Goal: Task Accomplishment & Management: Use online tool/utility

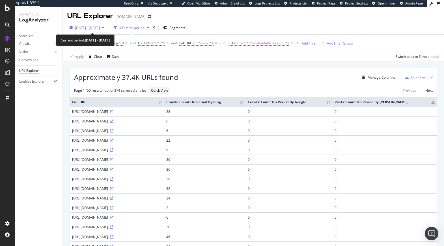
click at [91, 27] on span "2025 Jan. 9th - Apr. 8th" at bounding box center [87, 27] width 25 height 5
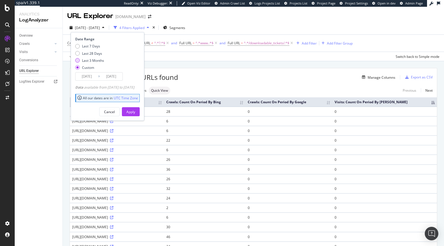
click at [99, 59] on div "Last 3 Months" at bounding box center [93, 60] width 22 height 5
type input "2025/07/09"
type input "2025/10/08"
click at [135, 111] on div "Apply" at bounding box center [130, 112] width 9 height 5
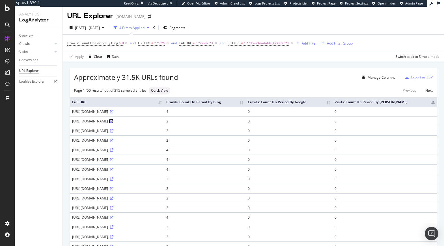
click at [113, 122] on icon at bounding box center [111, 121] width 3 height 3
click at [417, 76] on div "Export as CSV" at bounding box center [422, 77] width 22 height 5
click at [415, 79] on div "Export as CSV" at bounding box center [422, 77] width 22 height 5
click at [89, 29] on span "2025 Jul. 9th - Oct. 8th" at bounding box center [87, 27] width 25 height 5
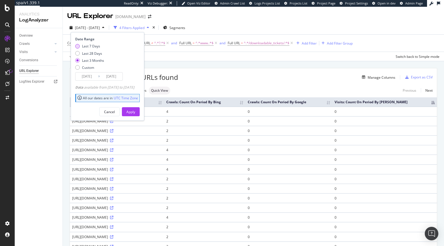
click at [91, 46] on div "Last 7 Days" at bounding box center [91, 46] width 18 height 5
type input "2025/10/02"
click at [135, 110] on div "Apply" at bounding box center [130, 112] width 9 height 5
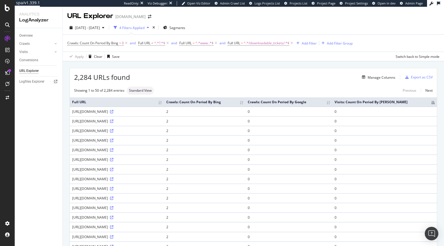
click at [246, 78] on div "Manage Columns" at bounding box center [262, 77] width 265 height 7
click at [422, 77] on div "Export as CSV" at bounding box center [422, 77] width 22 height 5
